Goal: Find specific page/section: Find specific page/section

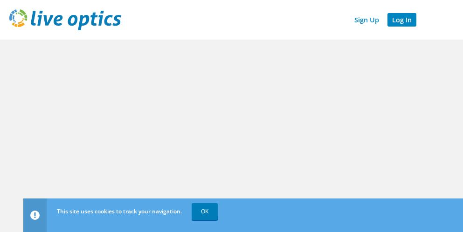
click at [403, 20] on link "Log In" at bounding box center [401, 20] width 29 height 14
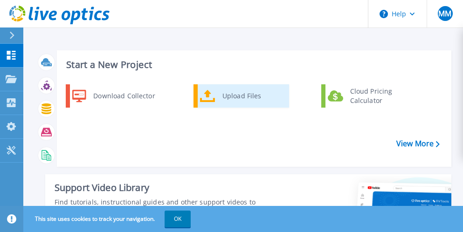
click at [232, 92] on div "Upload Files" at bounding box center [252, 96] width 69 height 19
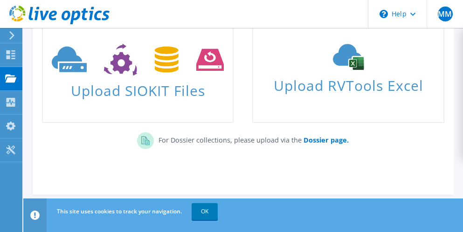
scroll to position [112, 0]
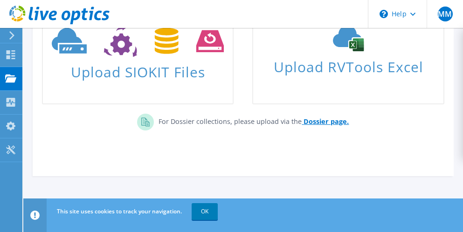
click at [324, 122] on b "Dossier page." at bounding box center [325, 121] width 45 height 9
